Goal: Task Accomplishment & Management: Use online tool/utility

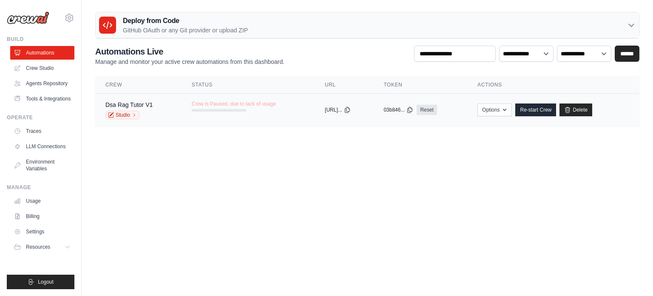
click at [265, 108] on div "Crew is Paused, due to lack of usage" at bounding box center [234, 105] width 84 height 11
click at [545, 109] on link "Re-start Crew" at bounding box center [535, 109] width 41 height 13
